Goal: Task Accomplishment & Management: Use online tool/utility

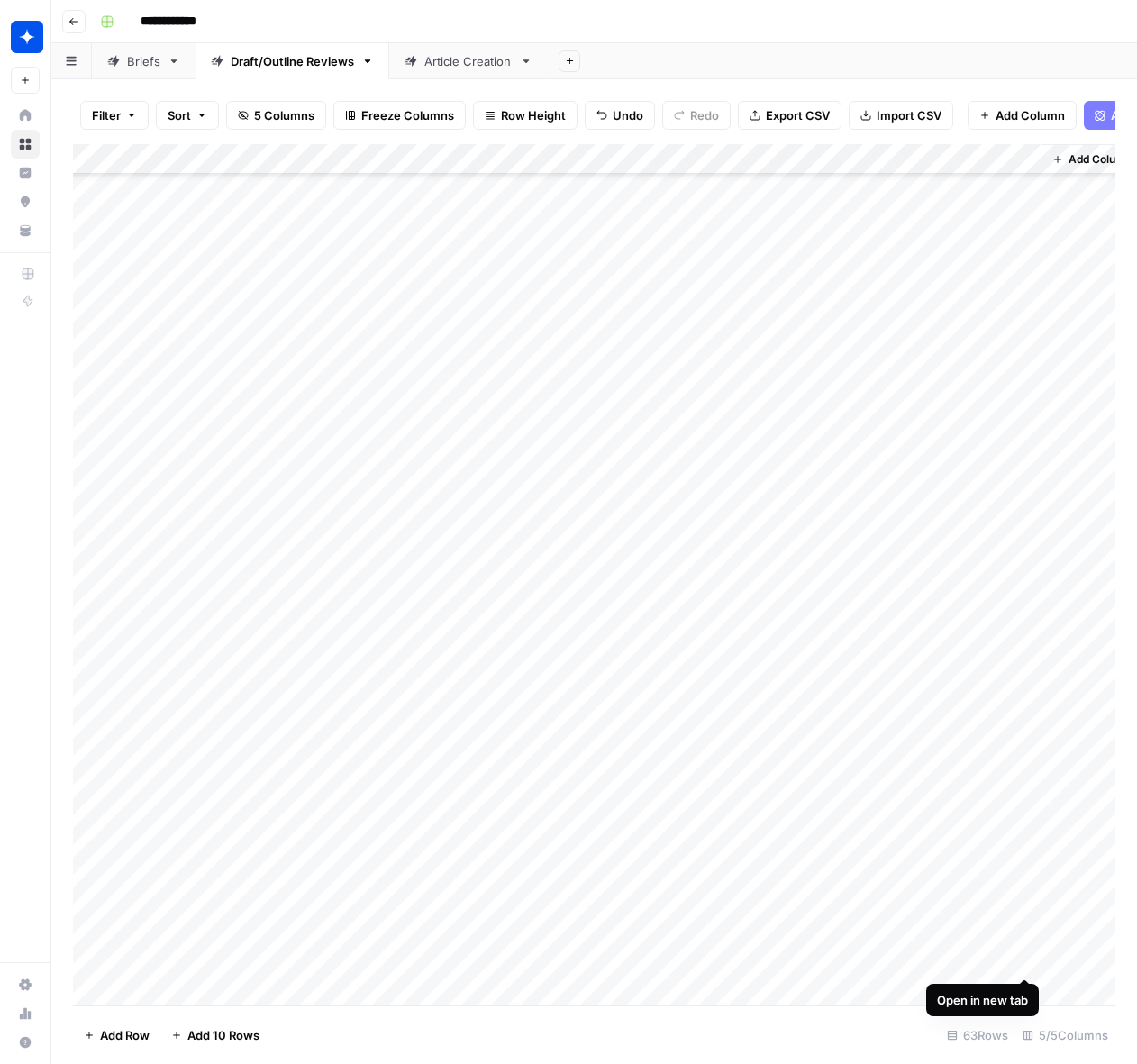
scroll to position [1128, 0]
click at [267, 773] on div "Add Column" at bounding box center [594, 575] width 1042 height 861
click at [371, 778] on div "Add Column" at bounding box center [594, 575] width 1042 height 861
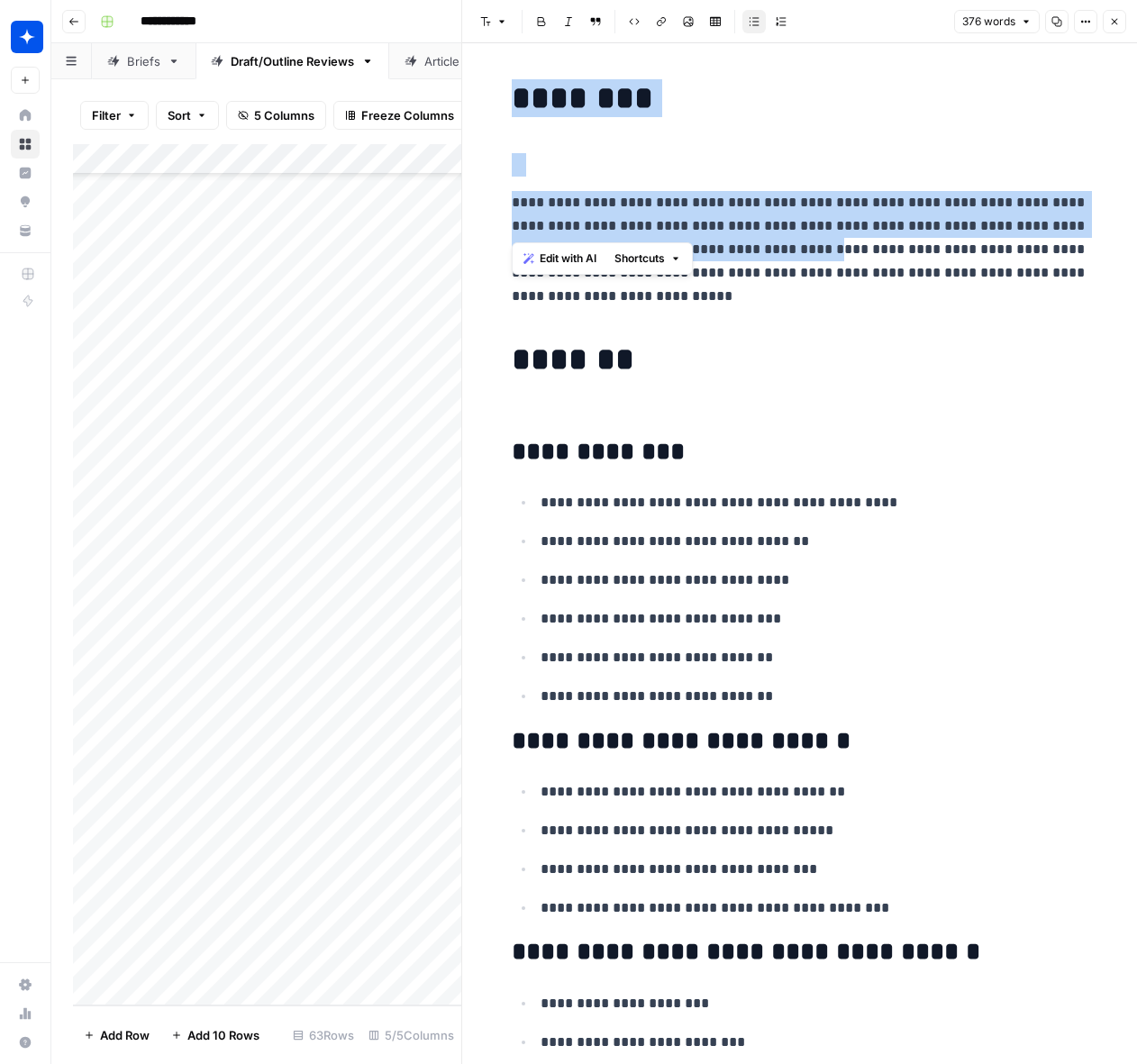
drag, startPoint x: 519, startPoint y: 97, endPoint x: 771, endPoint y: 247, distance: 293.3
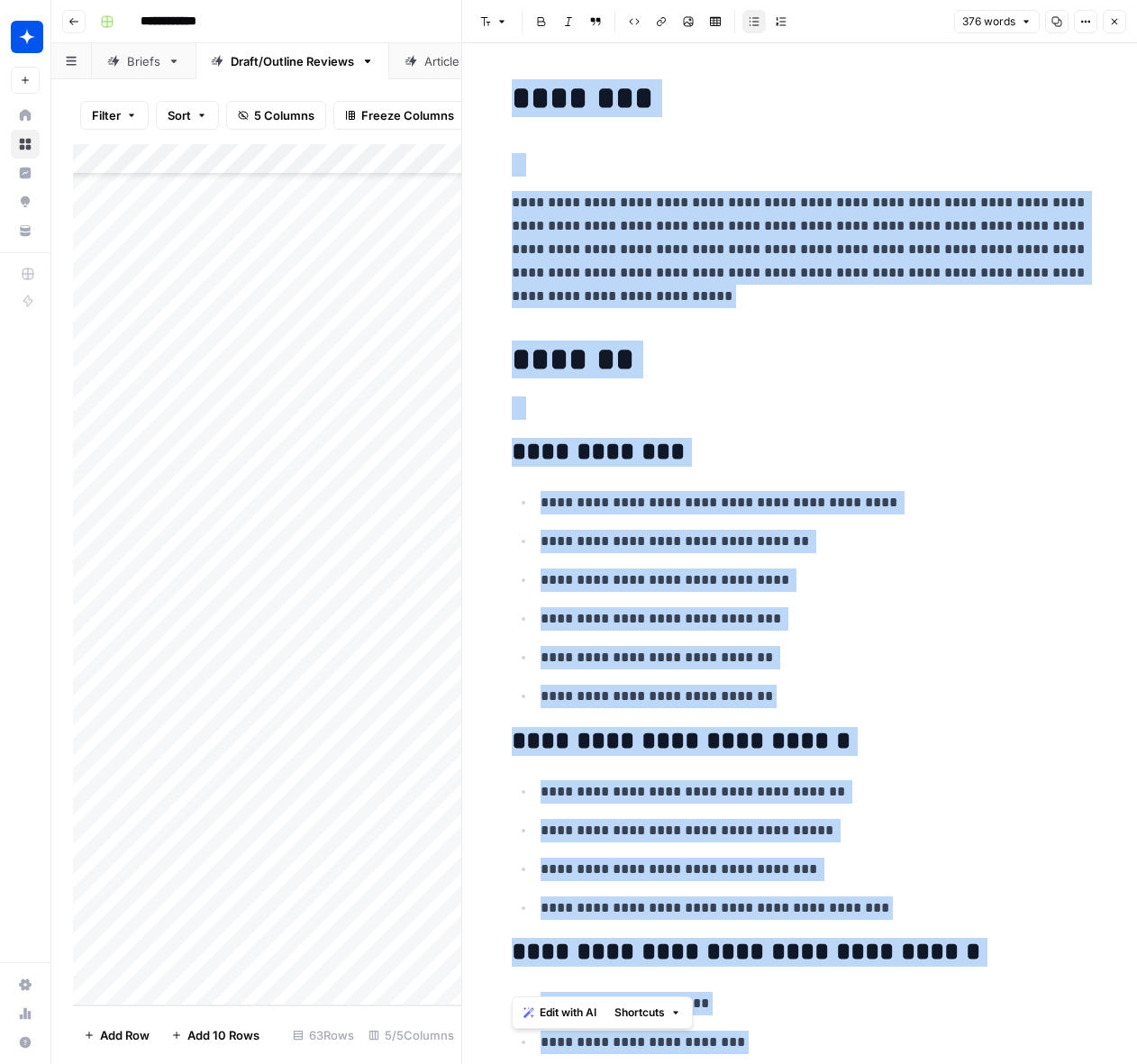
scroll to position [3323, 0]
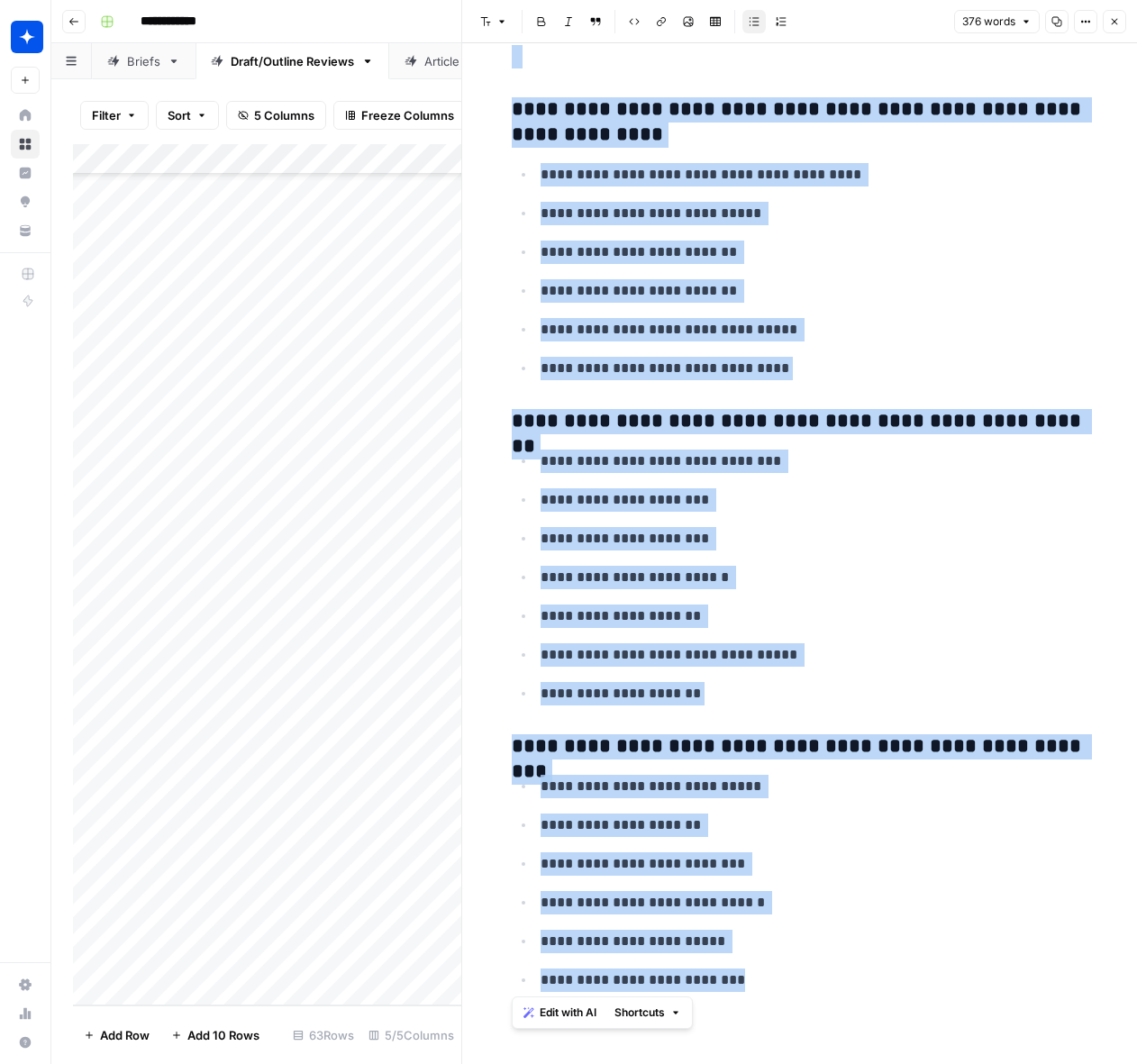
copy div "**********"
click at [1117, 30] on button "Close" at bounding box center [1114, 22] width 23 height 23
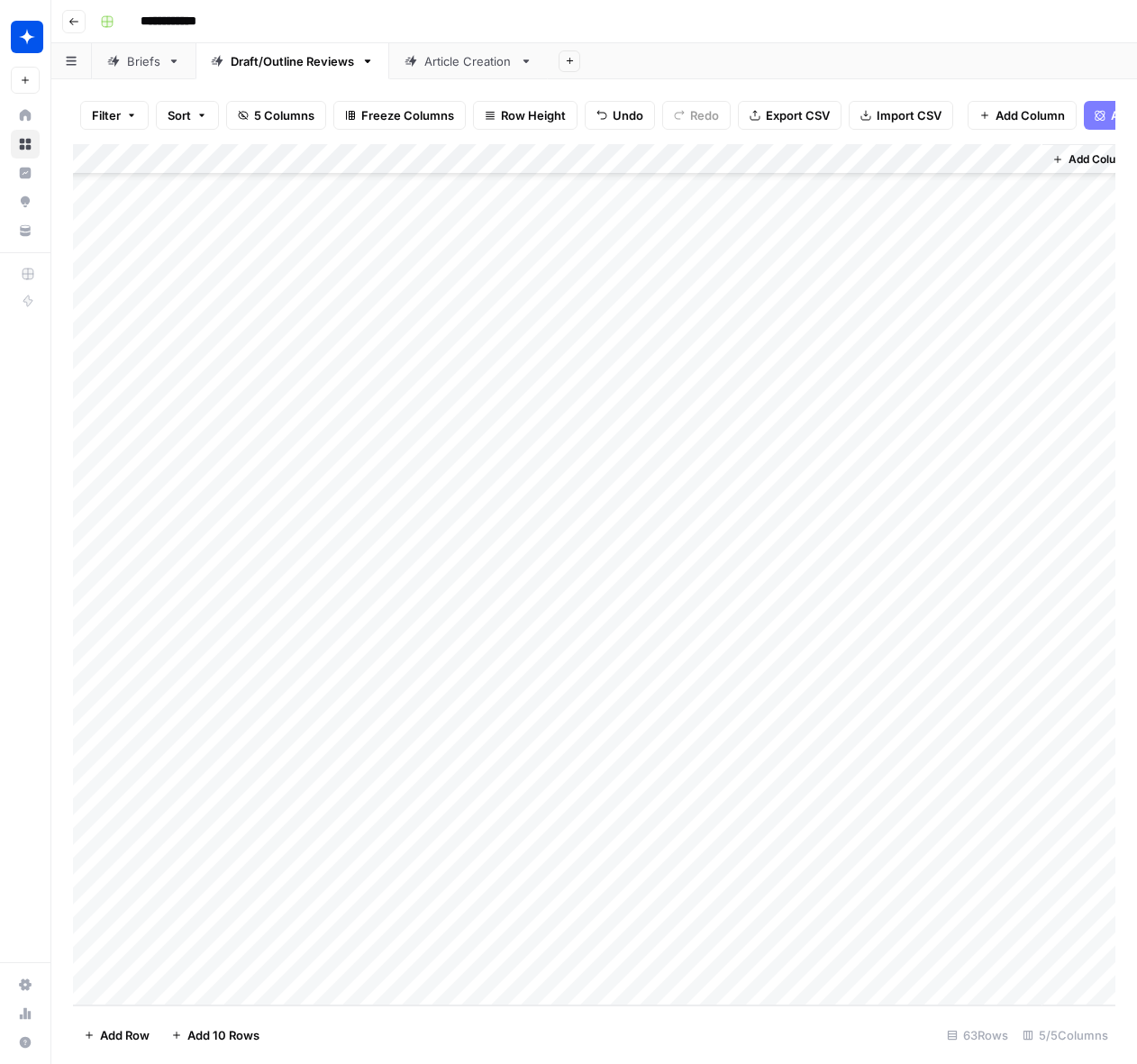
click at [196, 990] on div "Add Column" at bounding box center [594, 575] width 1042 height 861
click at [375, 992] on div "Add Column" at bounding box center [594, 575] width 1042 height 861
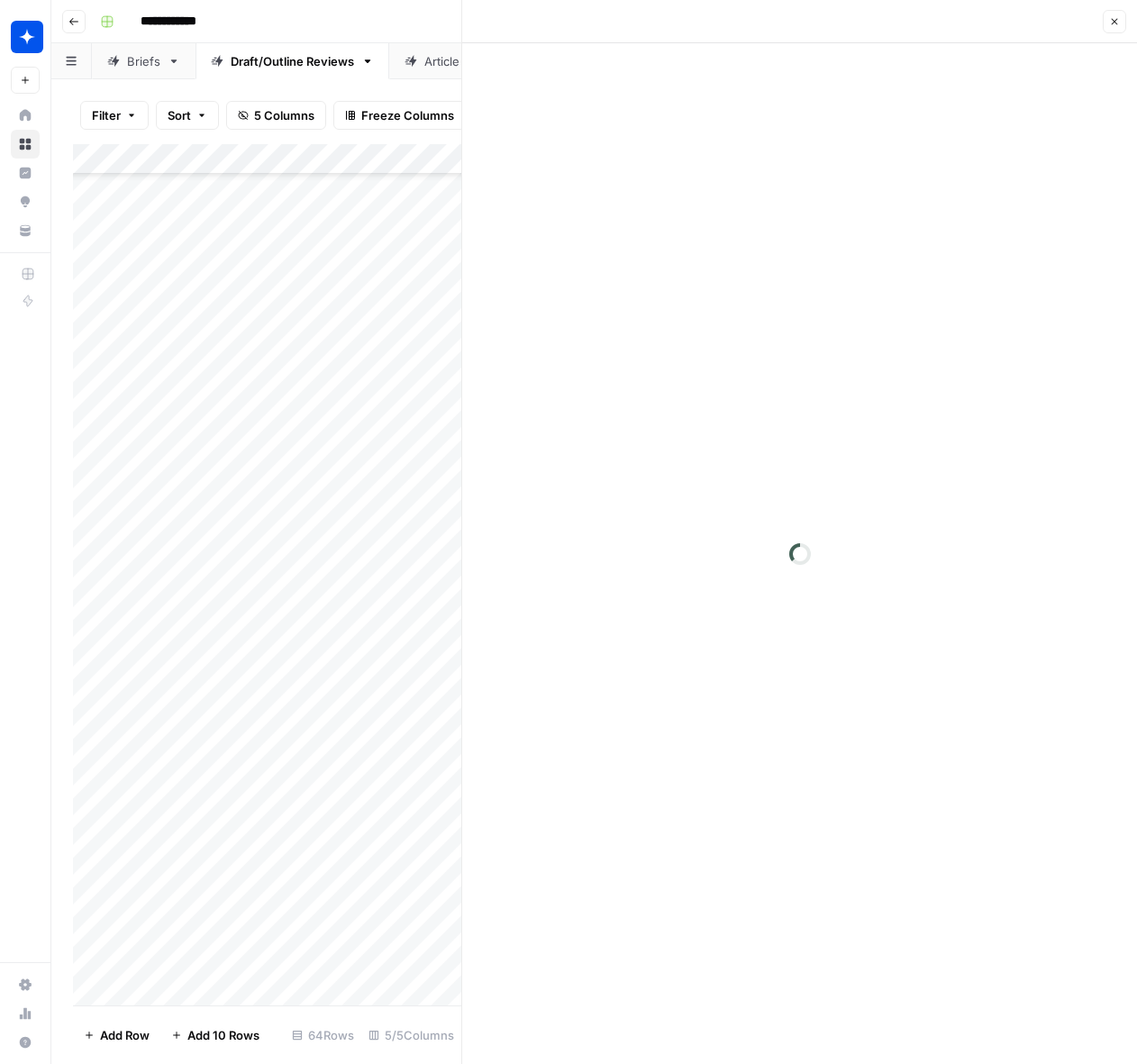
click at [598, 135] on div at bounding box center [799, 553] width 675 height 1021
click at [598, 90] on p at bounding box center [800, 91] width 577 height 23
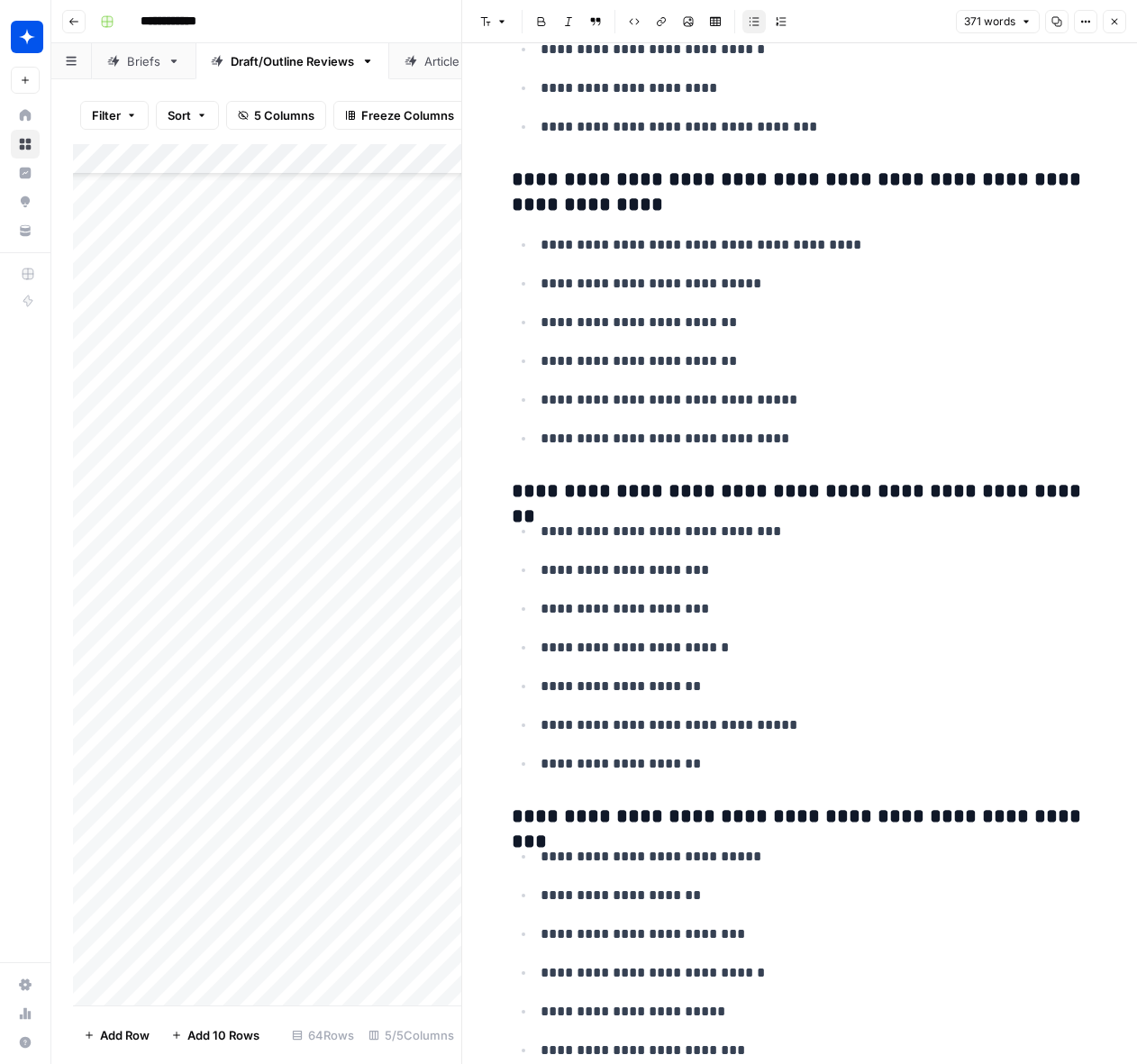
click at [1114, 24] on icon "button" at bounding box center [1114, 22] width 11 height 11
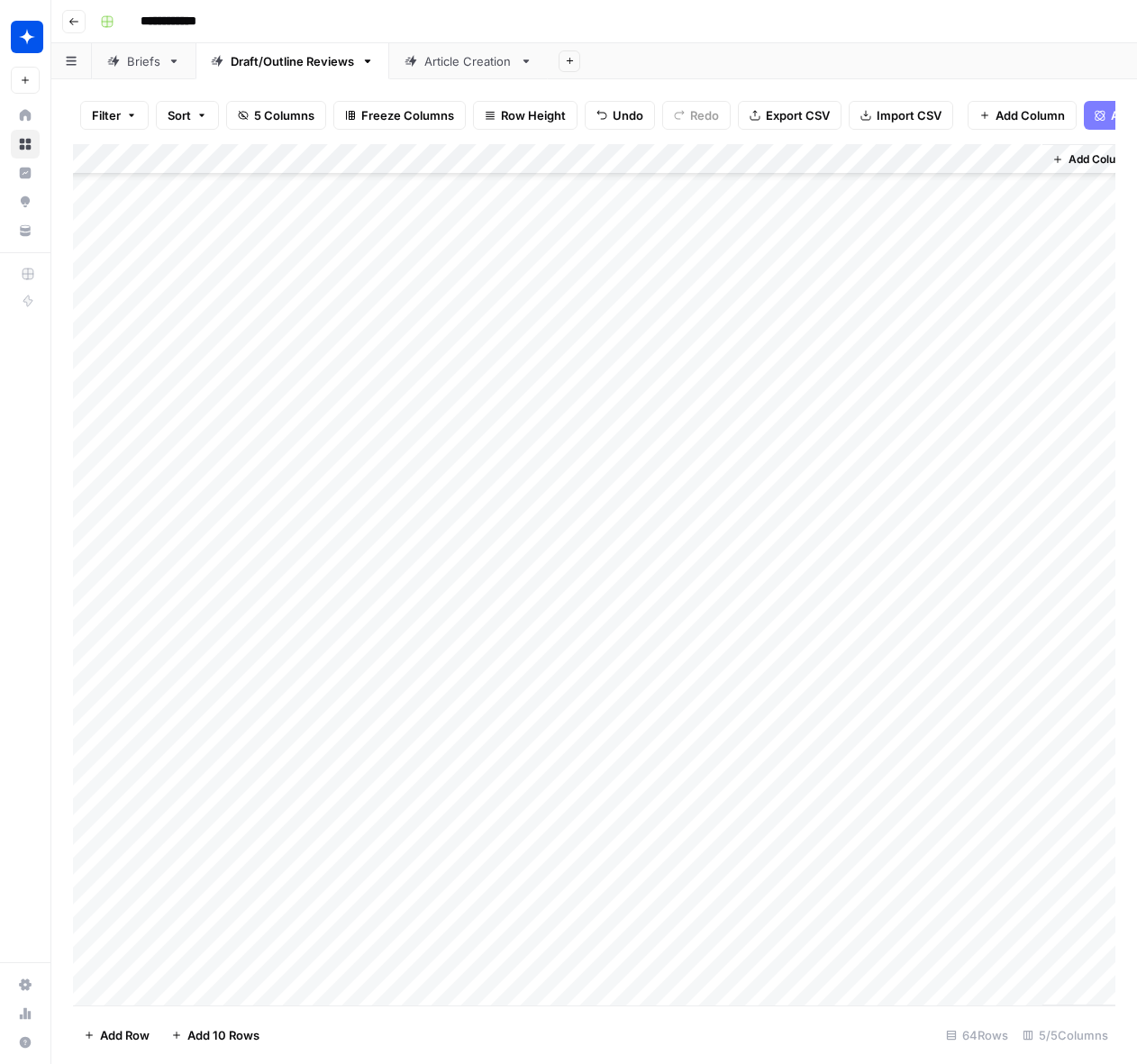
click at [436, 990] on div "Add Column" at bounding box center [594, 575] width 1042 height 861
click at [468, 987] on div "Add Column" at bounding box center [594, 575] width 1042 height 861
drag, startPoint x: 440, startPoint y: 1018, endPoint x: 530, endPoint y: 1012, distance: 90.2
click at [440, 1018] on button "Outline" at bounding box center [448, 1023] width 54 height 22
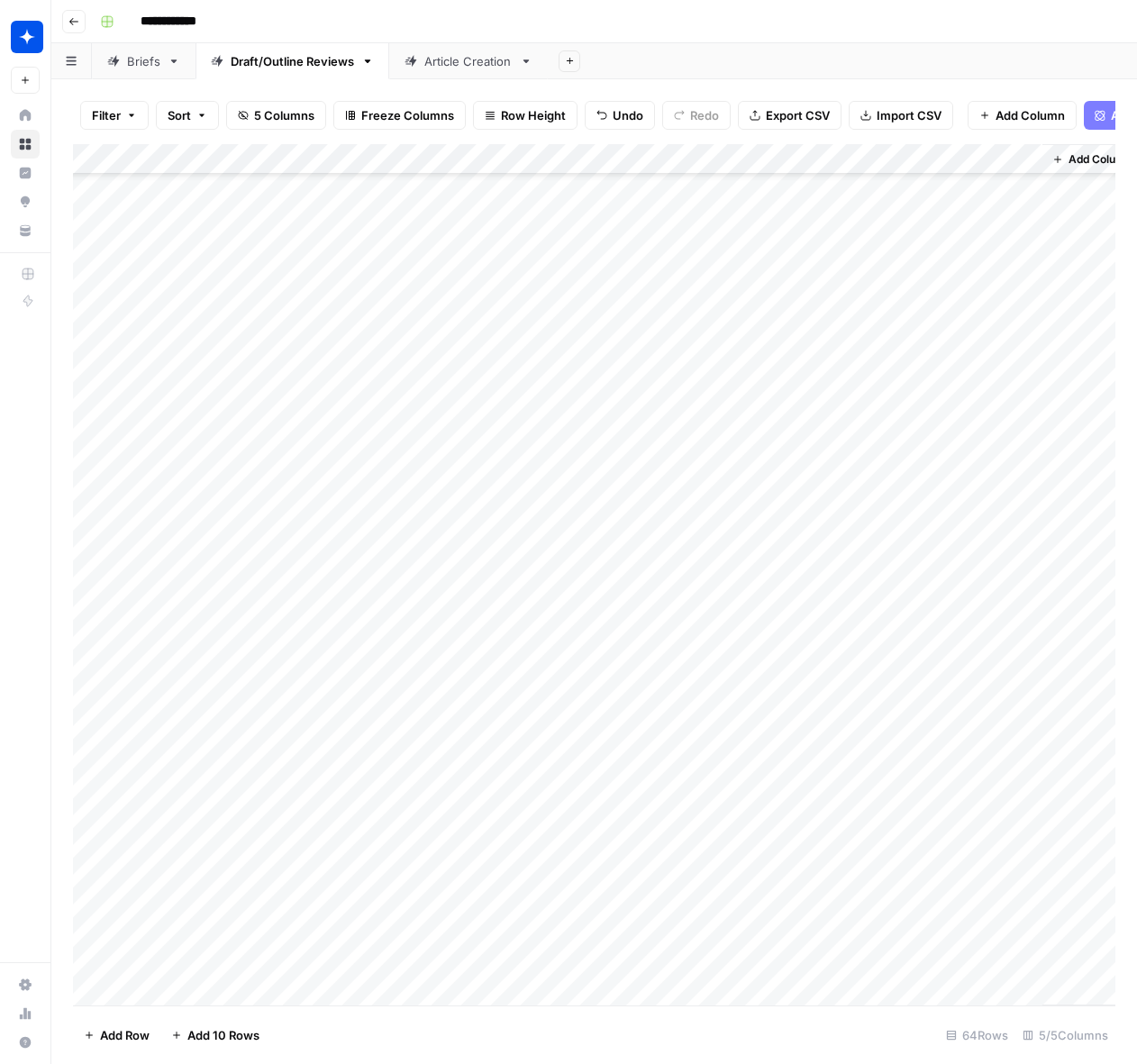
click at [639, 988] on div "Add Column" at bounding box center [594, 575] width 1042 height 861
click at [702, 985] on div "Add Column" at bounding box center [594, 575] width 1042 height 861
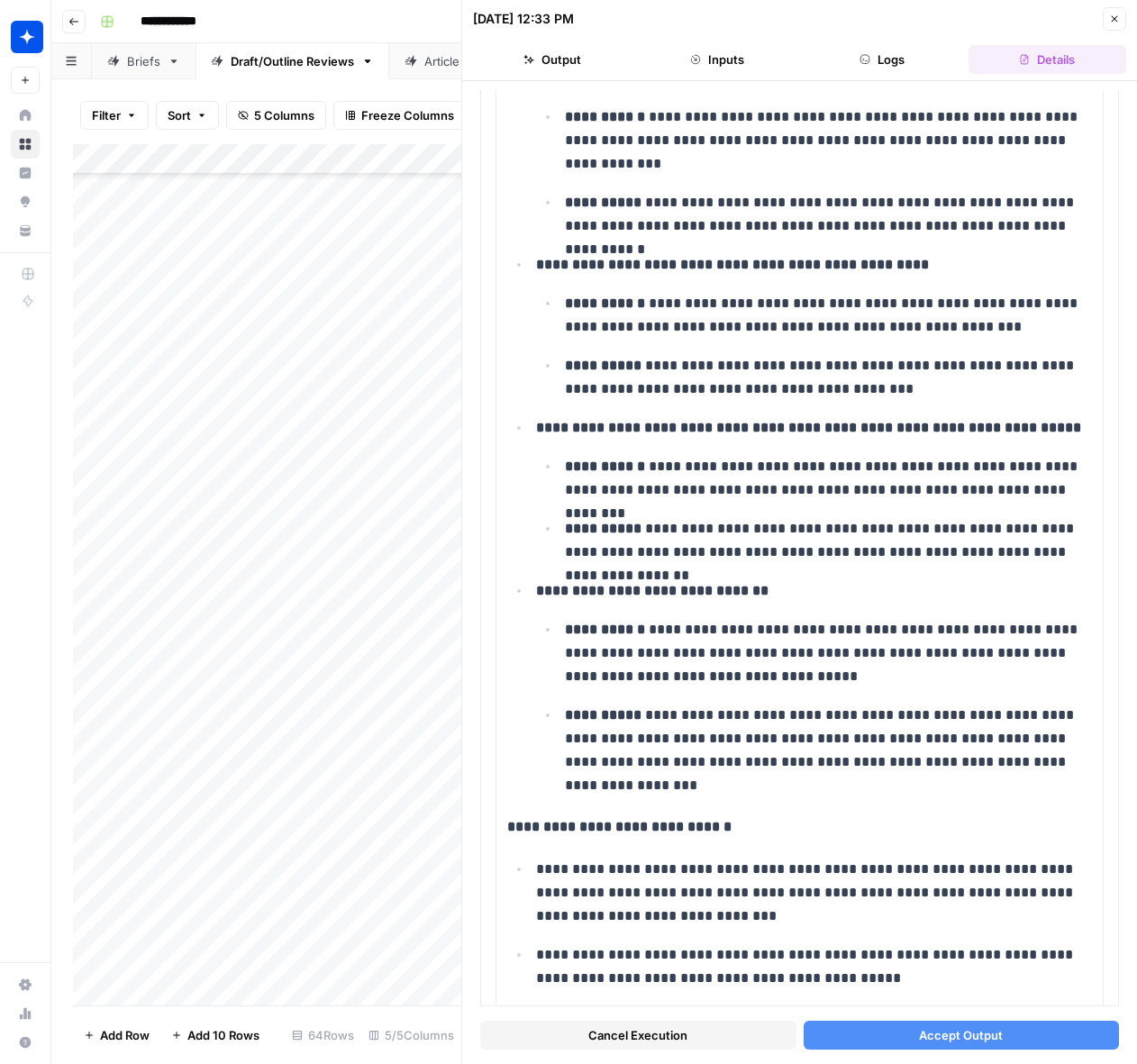
scroll to position [8269, 0]
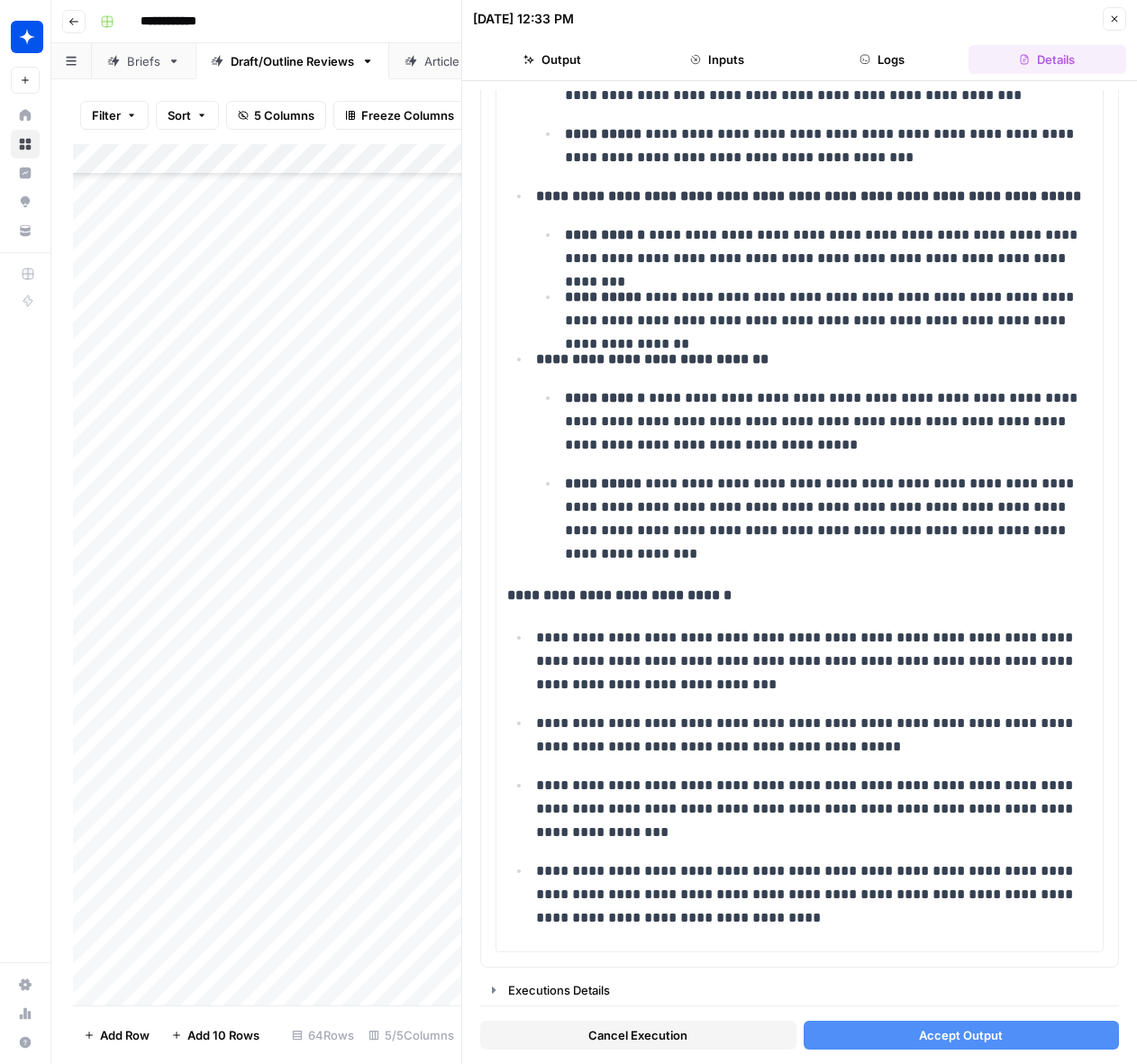
click at [904, 1036] on button "Accept Output" at bounding box center [961, 1035] width 316 height 29
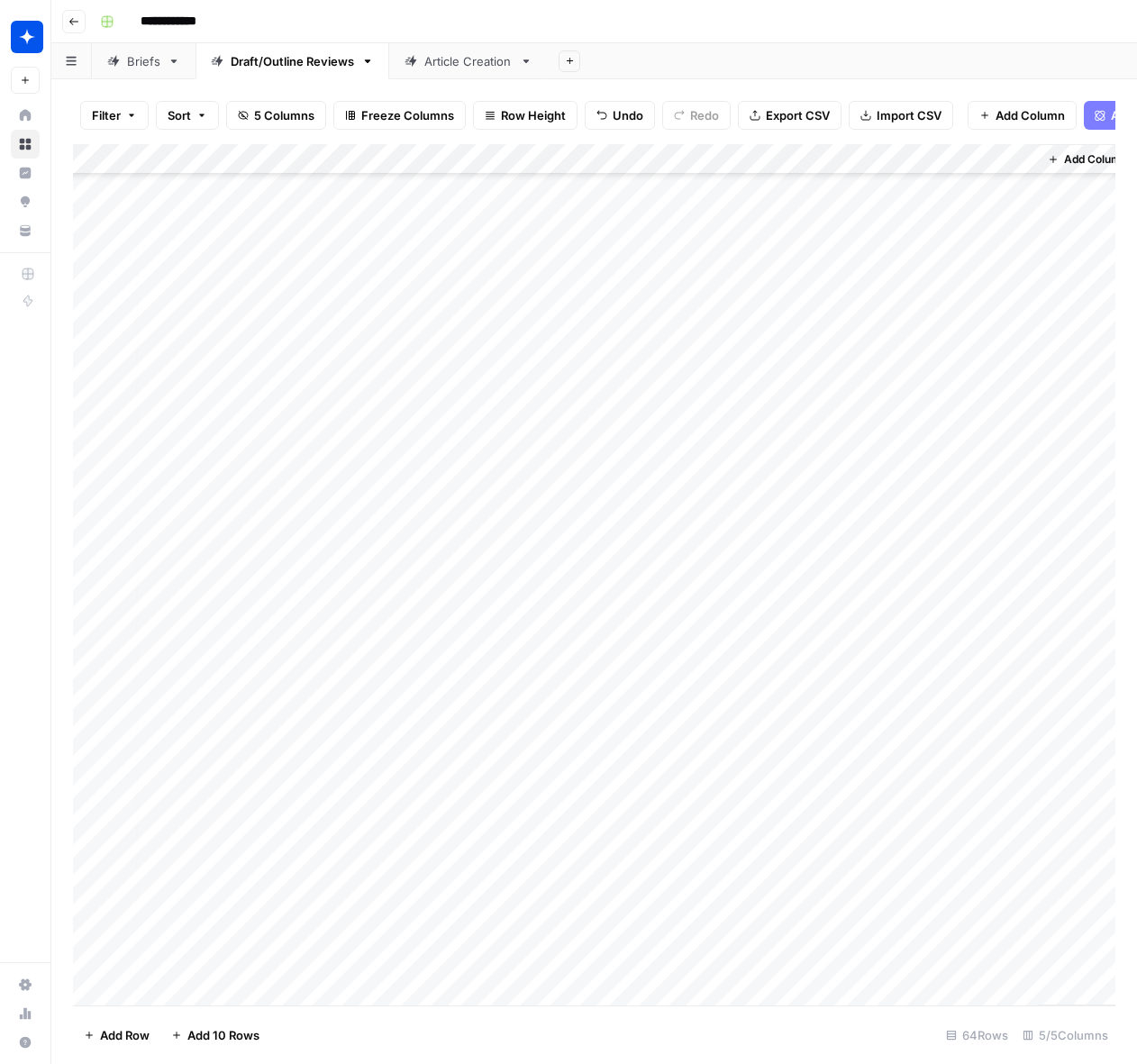
scroll to position [1159, 5]
click at [970, 961] on div "Add Column" at bounding box center [594, 575] width 1042 height 861
click at [1024, 958] on div "Add Column" at bounding box center [594, 575] width 1042 height 861
